Goal: Information Seeking & Learning: Learn about a topic

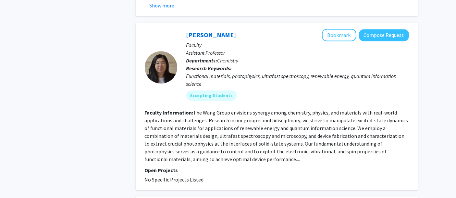
scroll to position [1407, 0]
click at [208, 166] on p "Open Projects" at bounding box center [277, 170] width 264 height 8
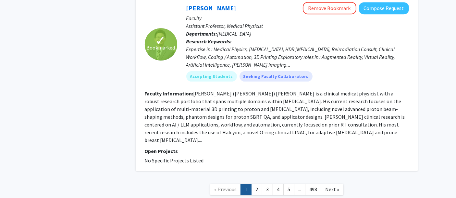
scroll to position [2094, 0]
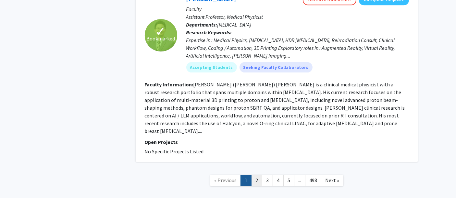
click at [258, 175] on link "2" at bounding box center [256, 180] width 11 height 11
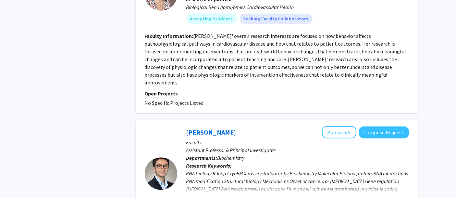
scroll to position [575, 0]
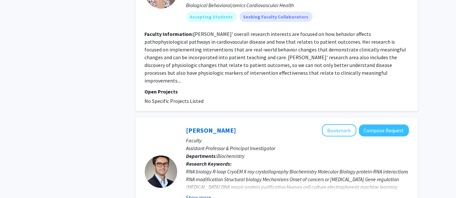
click at [205, 194] on button "Show more" at bounding box center [198, 198] width 25 height 8
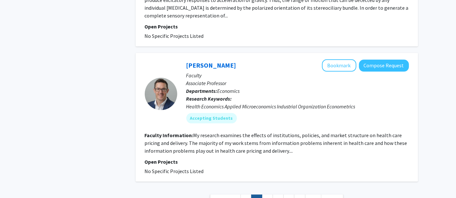
scroll to position [1489, 0]
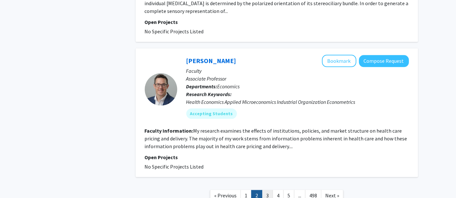
click at [268, 190] on link "3" at bounding box center [267, 195] width 11 height 11
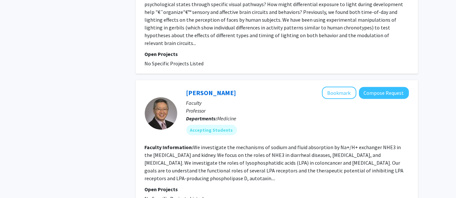
scroll to position [712, 0]
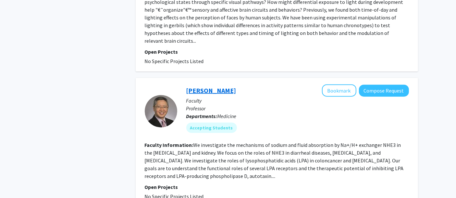
click at [216, 87] on link "[PERSON_NAME]" at bounding box center [211, 91] width 50 height 8
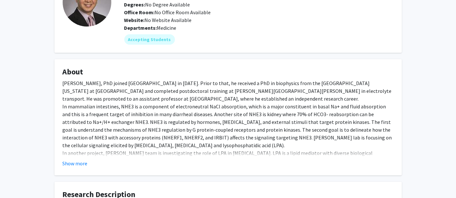
scroll to position [59, 0]
click at [78, 157] on fg-read-more "[PERSON_NAME], PhD joined [GEOGRAPHIC_DATA] in [DATE]. Prior to that, he receiv…" at bounding box center [228, 123] width 331 height 88
click at [77, 161] on button "Show more" at bounding box center [75, 164] width 25 height 8
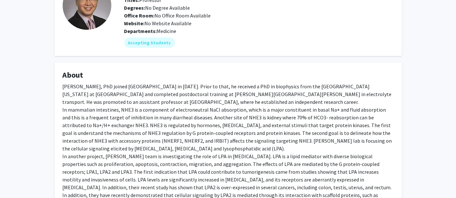
scroll to position [0, 0]
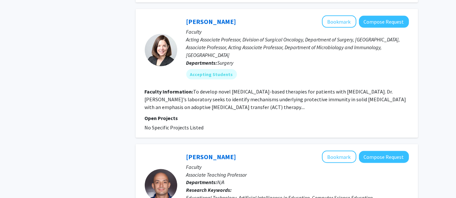
scroll to position [1291, 0]
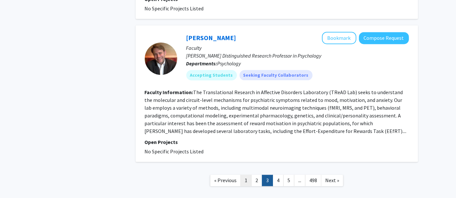
click at [245, 175] on link "1" at bounding box center [245, 180] width 11 height 11
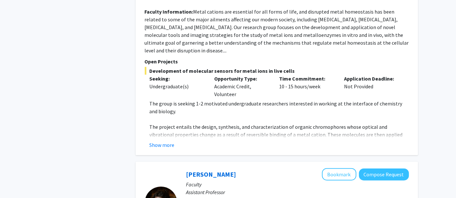
scroll to position [601, 0]
click at [166, 141] on button "Show more" at bounding box center [161, 145] width 25 height 8
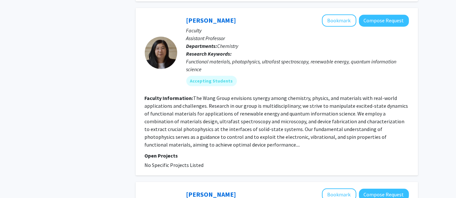
scroll to position [1484, 0]
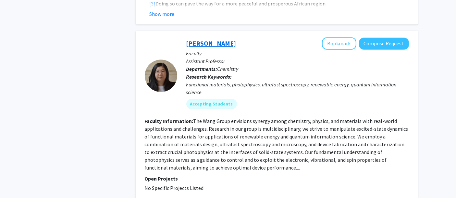
click at [200, 39] on link "[PERSON_NAME]" at bounding box center [211, 43] width 50 height 8
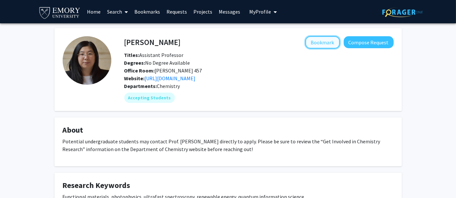
click at [316, 39] on button "Bookmark" at bounding box center [322, 42] width 34 height 12
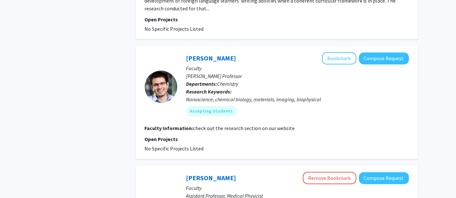
scroll to position [1921, 0]
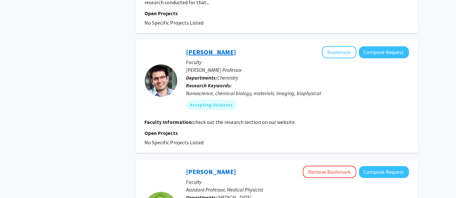
click at [196, 48] on link "[PERSON_NAME]" at bounding box center [211, 52] width 50 height 8
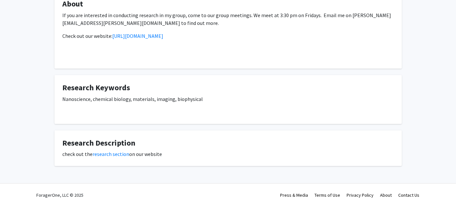
scroll to position [134, 0]
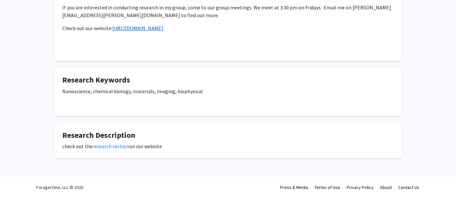
click at [158, 25] on link "[URL][DOMAIN_NAME]" at bounding box center [138, 28] width 51 height 6
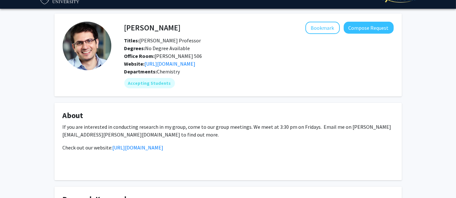
scroll to position [13, 0]
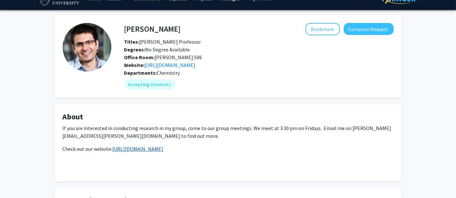
click at [139, 147] on link "[URL][DOMAIN_NAME]" at bounding box center [138, 149] width 51 height 6
